Goal: Task Accomplishment & Management: Manage account settings

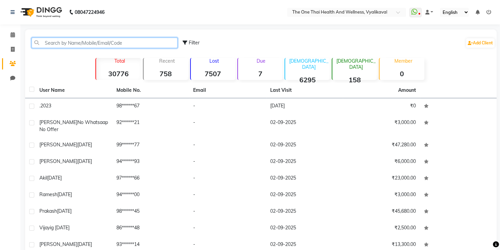
click at [64, 41] on input "text" at bounding box center [105, 43] width 146 height 11
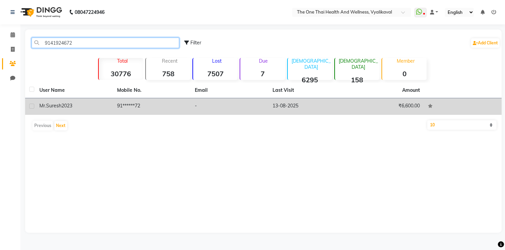
type input "9141924672"
click at [30, 107] on label at bounding box center [31, 106] width 5 height 5
click at [30, 107] on input "checkbox" at bounding box center [31, 107] width 4 height 4
checkbox input "true"
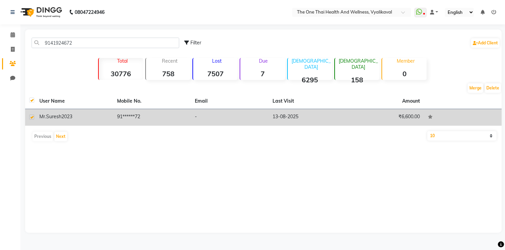
click at [133, 115] on td "91******72" at bounding box center [152, 117] width 78 height 17
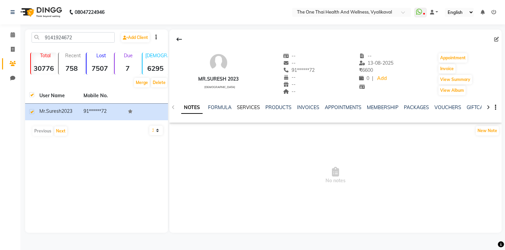
click at [253, 109] on link "SERVICES" at bounding box center [248, 108] width 23 height 6
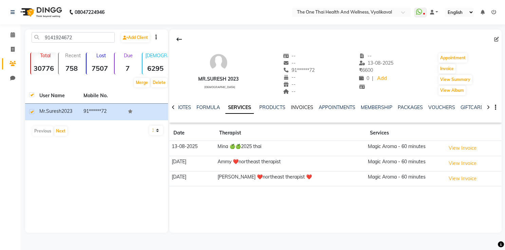
click at [300, 108] on link "INVOICES" at bounding box center [302, 108] width 22 height 6
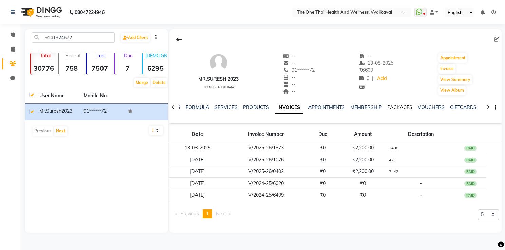
click at [391, 107] on link "PACKAGES" at bounding box center [399, 108] width 25 height 6
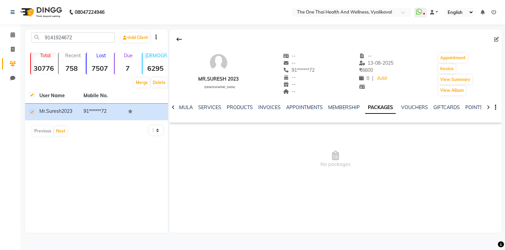
click at [195, 108] on ul "NOTES FORMULA SERVICES PRODUCTS INVOICES APPOINTMENTS MEMBERSHIP PACKAGES VOUCH…" at bounding box center [364, 107] width 430 height 7
click at [201, 106] on link "SERVICES" at bounding box center [209, 108] width 23 height 6
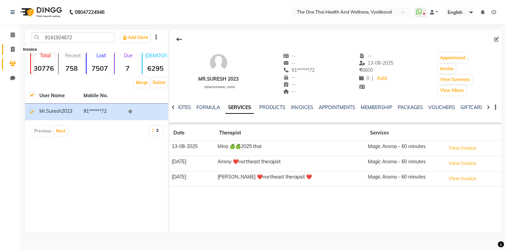
click at [12, 46] on span at bounding box center [13, 50] width 12 height 8
select select "5972"
select select "service"
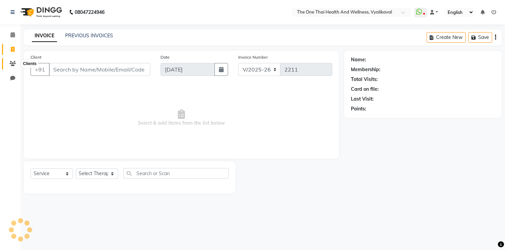
click at [10, 62] on icon at bounding box center [13, 63] width 6 height 5
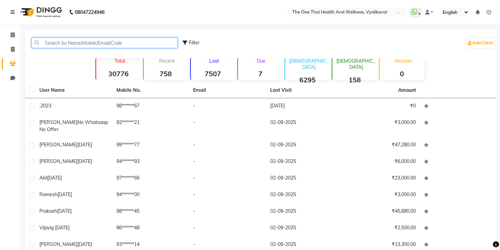
click at [64, 41] on input "text" at bounding box center [105, 43] width 146 height 11
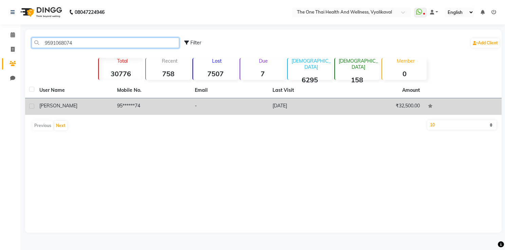
type input "9591068074"
click at [29, 108] on label at bounding box center [31, 106] width 5 height 5
click at [29, 108] on input "checkbox" at bounding box center [31, 107] width 4 height 4
checkbox input "true"
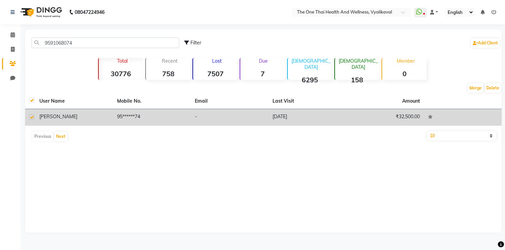
click at [77, 116] on div "[PERSON_NAME]" at bounding box center [74, 116] width 70 height 7
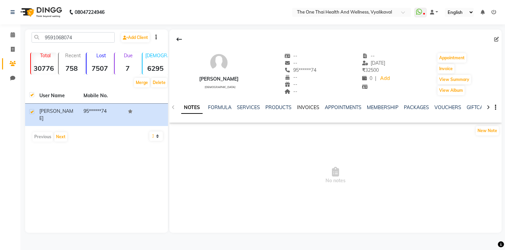
click at [308, 108] on link "INVOICES" at bounding box center [308, 108] width 22 height 6
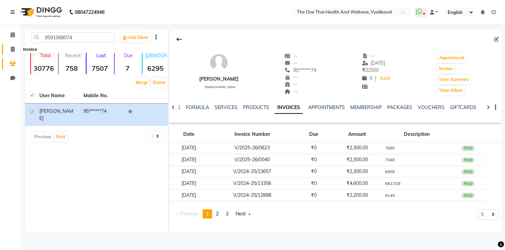
click at [14, 52] on icon at bounding box center [13, 49] width 4 height 5
select select "service"
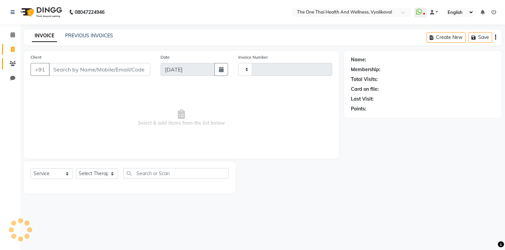
type input "2211"
select select "5972"
click at [10, 64] on icon at bounding box center [13, 63] width 6 height 5
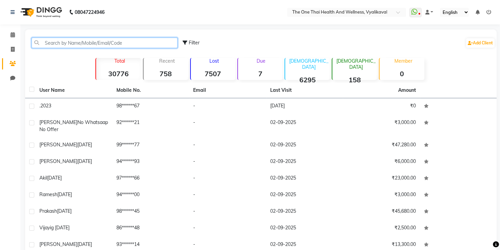
click at [64, 47] on input "text" at bounding box center [105, 43] width 146 height 11
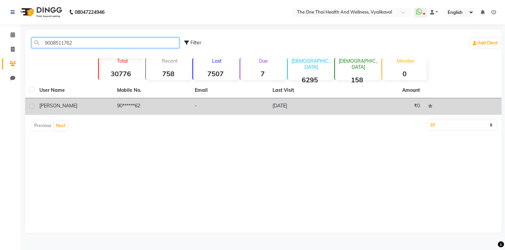
type input "9008511762"
click at [30, 107] on label at bounding box center [31, 106] width 5 height 5
click at [30, 107] on input "checkbox" at bounding box center [31, 107] width 4 height 4
checkbox input "true"
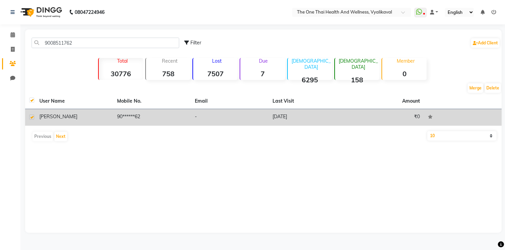
click at [50, 115] on div "[PERSON_NAME]" at bounding box center [74, 116] width 70 height 7
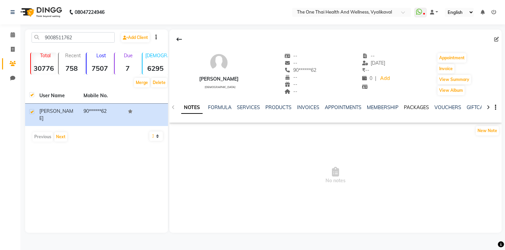
click at [417, 110] on link "PACKAGES" at bounding box center [416, 108] width 25 height 6
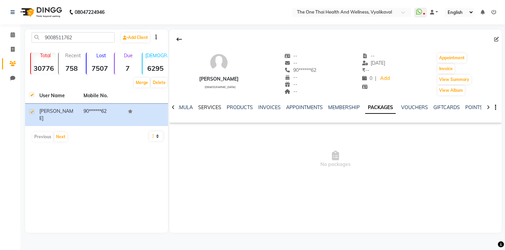
click at [214, 109] on link "SERVICES" at bounding box center [209, 108] width 23 height 6
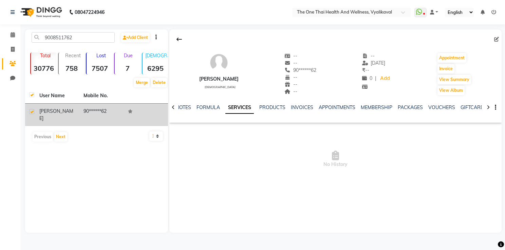
click at [54, 109] on div "[PERSON_NAME]" at bounding box center [57, 115] width 36 height 14
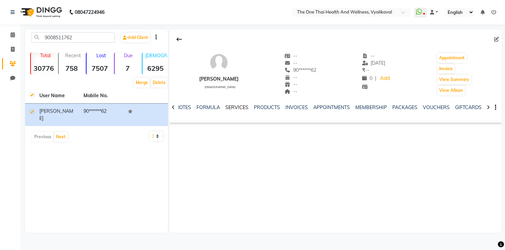
click at [233, 106] on link "SERVICES" at bounding box center [236, 108] width 23 height 6
click at [289, 108] on ul "NOTES FORMULA SERVICES PRODUCTS INVOICES APPOINTMENTS MEMBERSHIP PACKAGES VOUCH…" at bounding box center [391, 107] width 430 height 7
click at [296, 107] on link "INVOICES" at bounding box center [302, 108] width 22 height 6
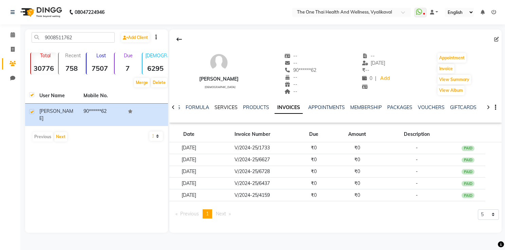
click at [222, 108] on link "SERVICES" at bounding box center [225, 108] width 23 height 6
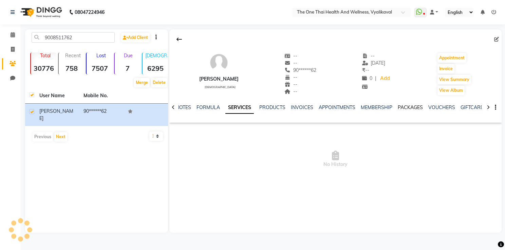
click at [412, 109] on link "PACKAGES" at bounding box center [410, 108] width 25 height 6
click at [265, 107] on link "INVOICES" at bounding box center [269, 108] width 22 height 6
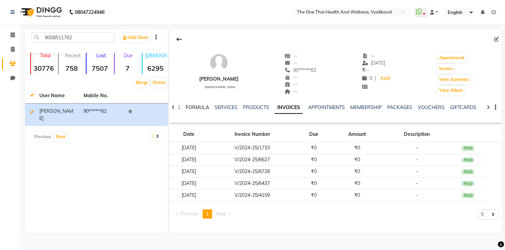
click at [203, 110] on link "FORMULA" at bounding box center [197, 108] width 23 height 6
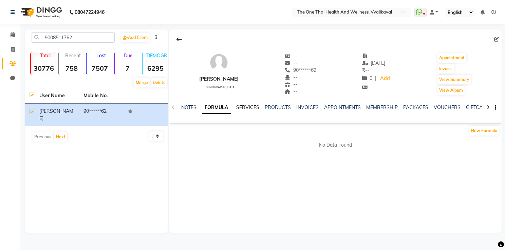
click at [247, 107] on link "SERVICES" at bounding box center [247, 108] width 23 height 6
click at [187, 109] on link "NOTES" at bounding box center [183, 108] width 15 height 6
click at [224, 107] on link "FORMULA" at bounding box center [224, 108] width 23 height 6
click at [239, 107] on link "SERVICES" at bounding box center [247, 108] width 23 height 6
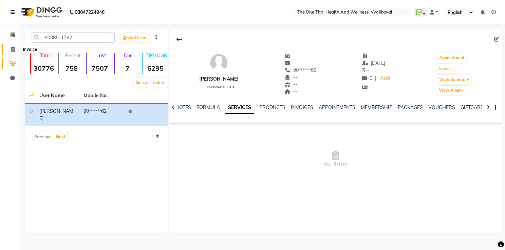
click at [11, 50] on icon at bounding box center [13, 49] width 4 height 5
select select "5972"
select select "service"
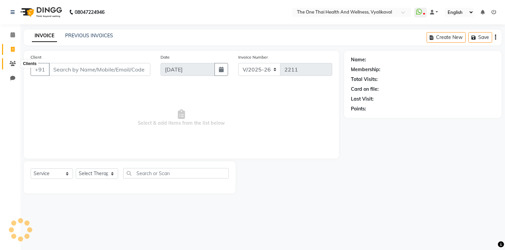
click at [12, 61] on icon at bounding box center [13, 63] width 6 height 5
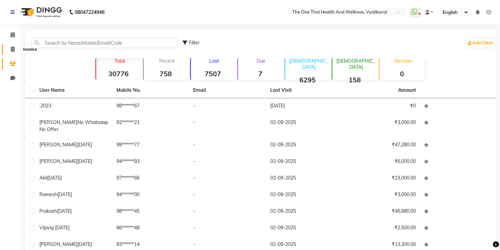
click at [16, 49] on span at bounding box center [13, 50] width 12 height 8
select select "5972"
select select "service"
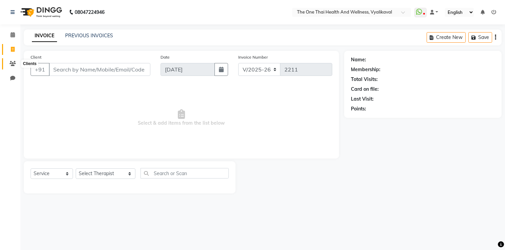
click at [12, 63] on icon at bounding box center [13, 63] width 6 height 5
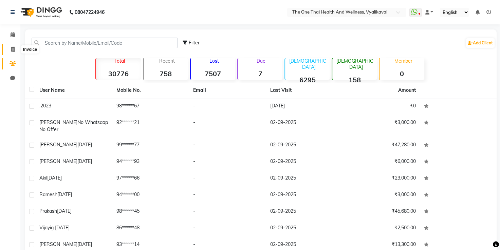
click at [14, 50] on icon at bounding box center [13, 49] width 4 height 5
select select "5972"
select select "service"
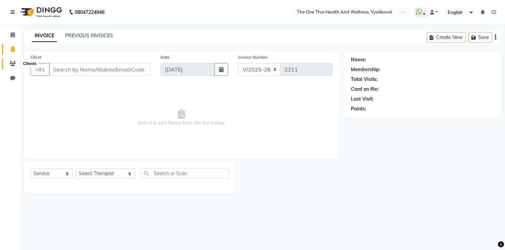
click at [13, 62] on icon at bounding box center [13, 63] width 6 height 5
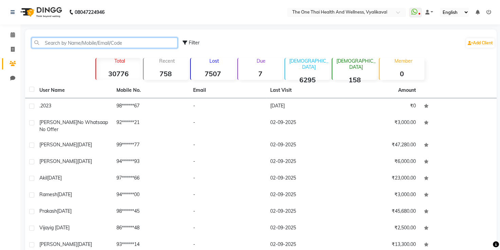
click at [48, 44] on input "text" at bounding box center [105, 43] width 146 height 11
click at [12, 50] on icon at bounding box center [13, 49] width 4 height 5
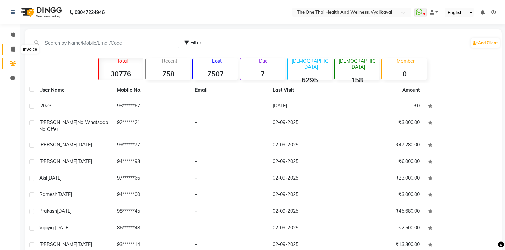
select select "5972"
select select "service"
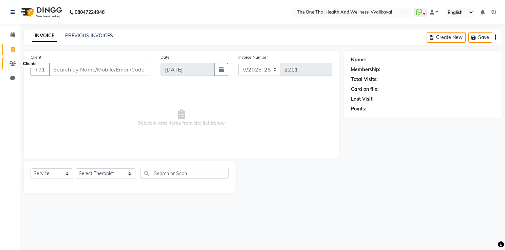
click at [11, 62] on icon at bounding box center [13, 63] width 6 height 5
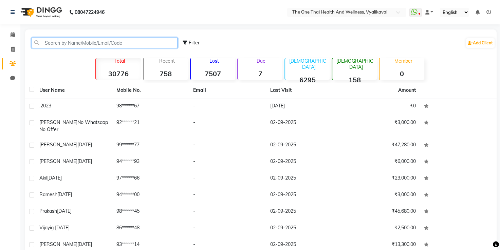
click at [46, 42] on input "text" at bounding box center [105, 43] width 146 height 11
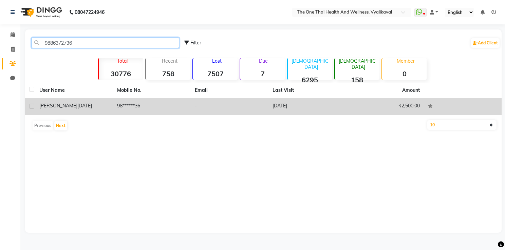
type input "9886372736"
click at [30, 107] on label at bounding box center [31, 106] width 5 height 5
click at [30, 107] on input "checkbox" at bounding box center [31, 107] width 4 height 4
checkbox input "true"
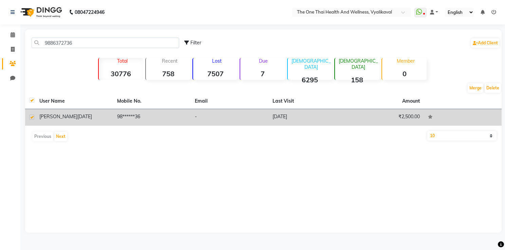
click at [51, 111] on td "[PERSON_NAME] [DATE]" at bounding box center [74, 117] width 78 height 17
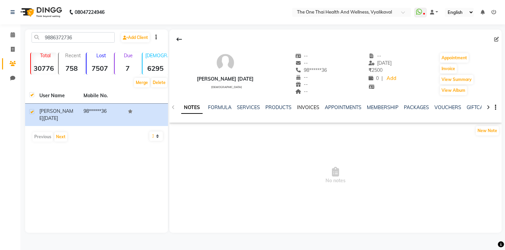
click at [306, 110] on link "INVOICES" at bounding box center [308, 108] width 22 height 6
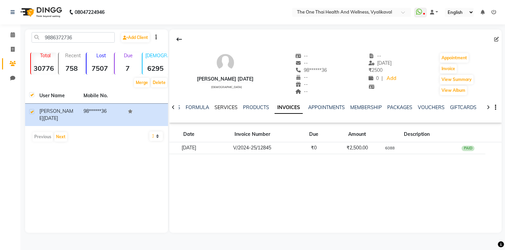
click at [219, 105] on link "SERVICES" at bounding box center [225, 108] width 23 height 6
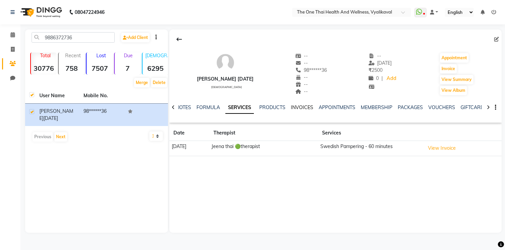
click at [308, 106] on link "INVOICES" at bounding box center [302, 108] width 22 height 6
